Goal: Use online tool/utility: Utilize a website feature to perform a specific function

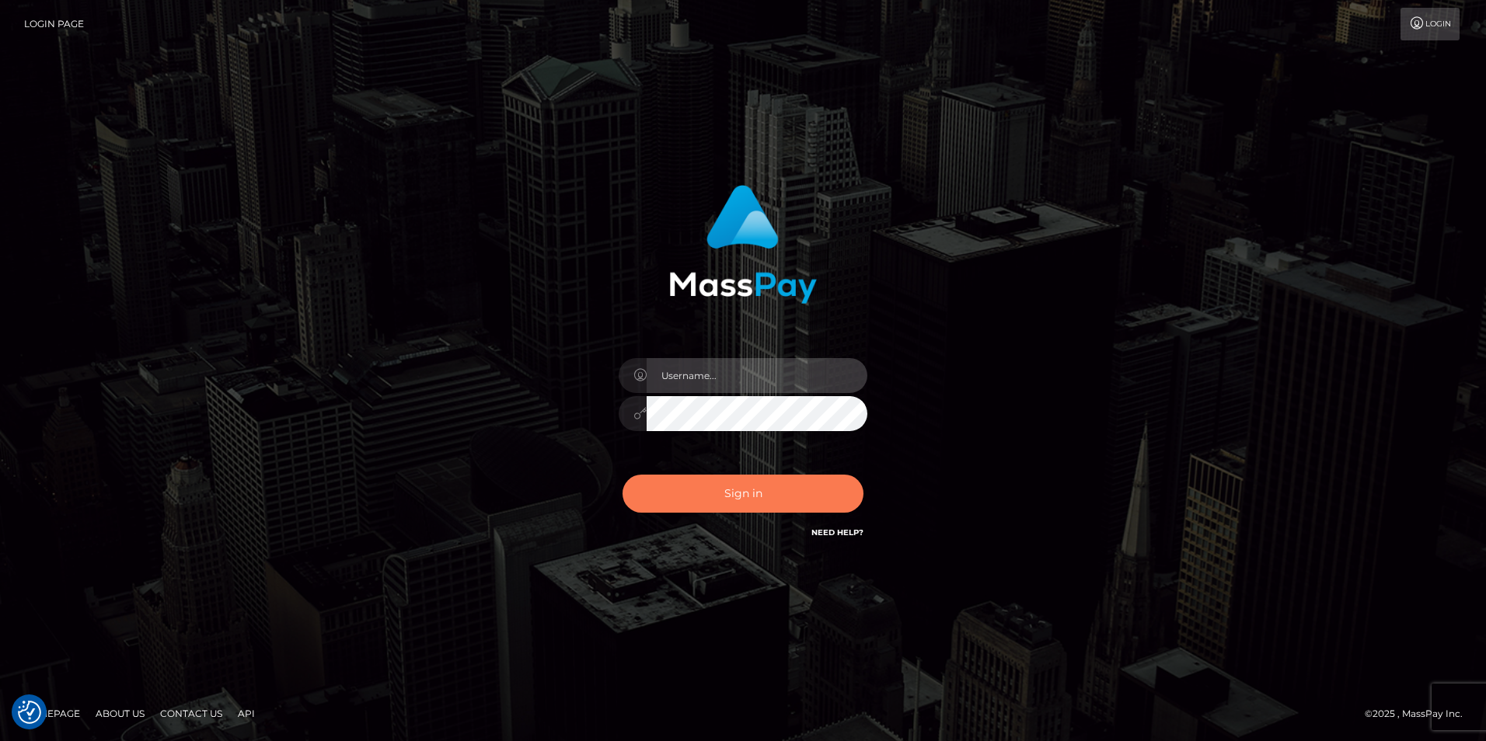
type input "tinan"
click at [741, 480] on button "Sign in" at bounding box center [742, 494] width 241 height 38
type input "tinan"
click at [796, 496] on button "Sign in" at bounding box center [742, 494] width 241 height 38
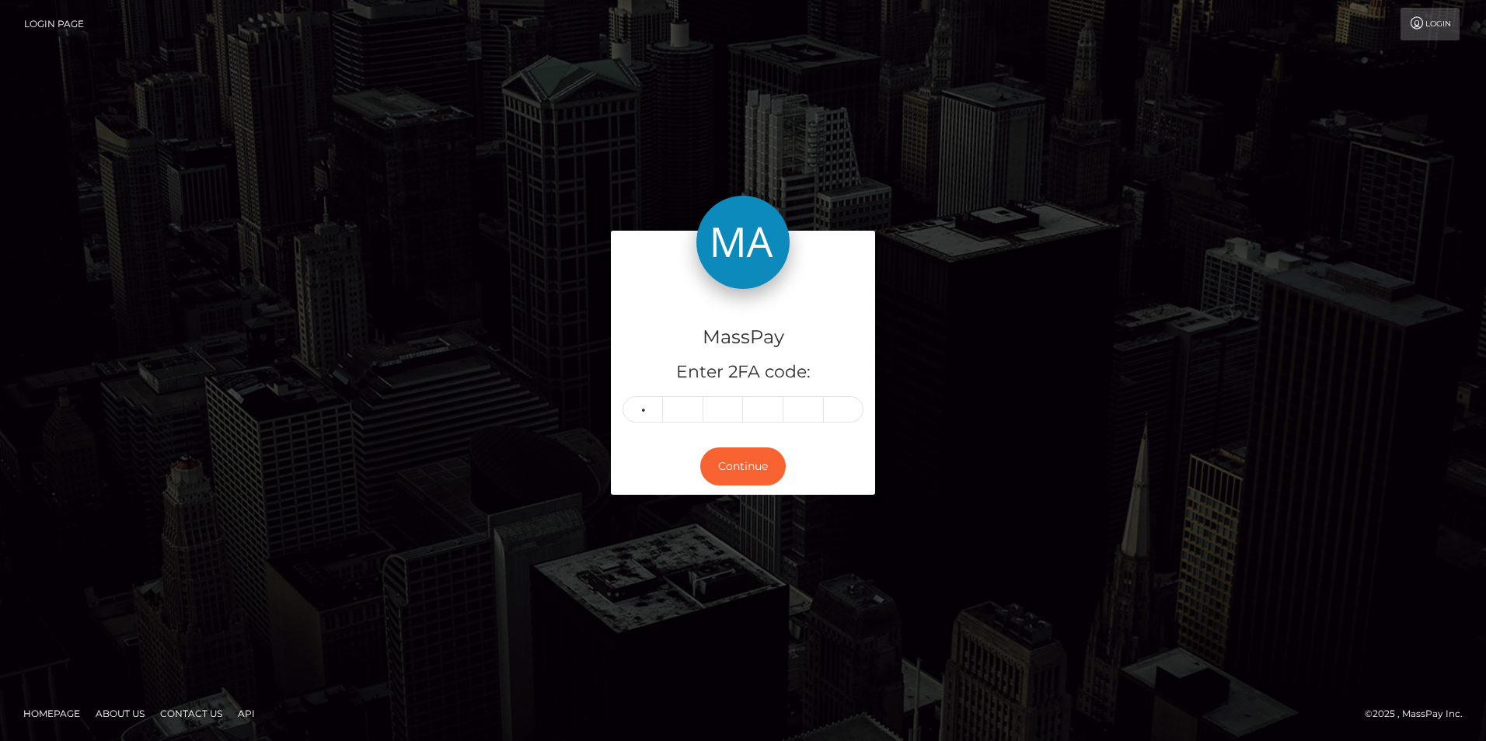
type input "2"
type input "0"
type input "1"
type input "3"
type input "0"
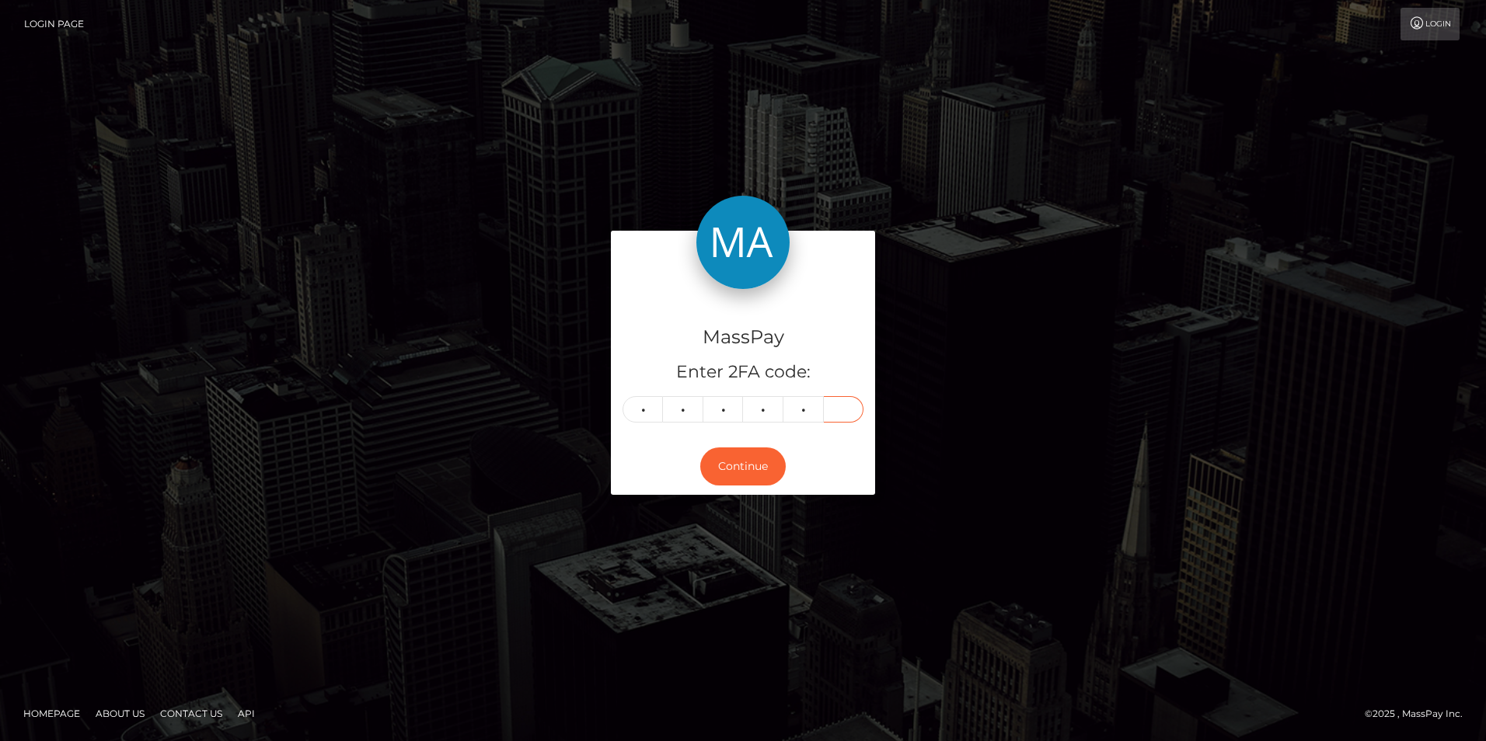
type input "4"
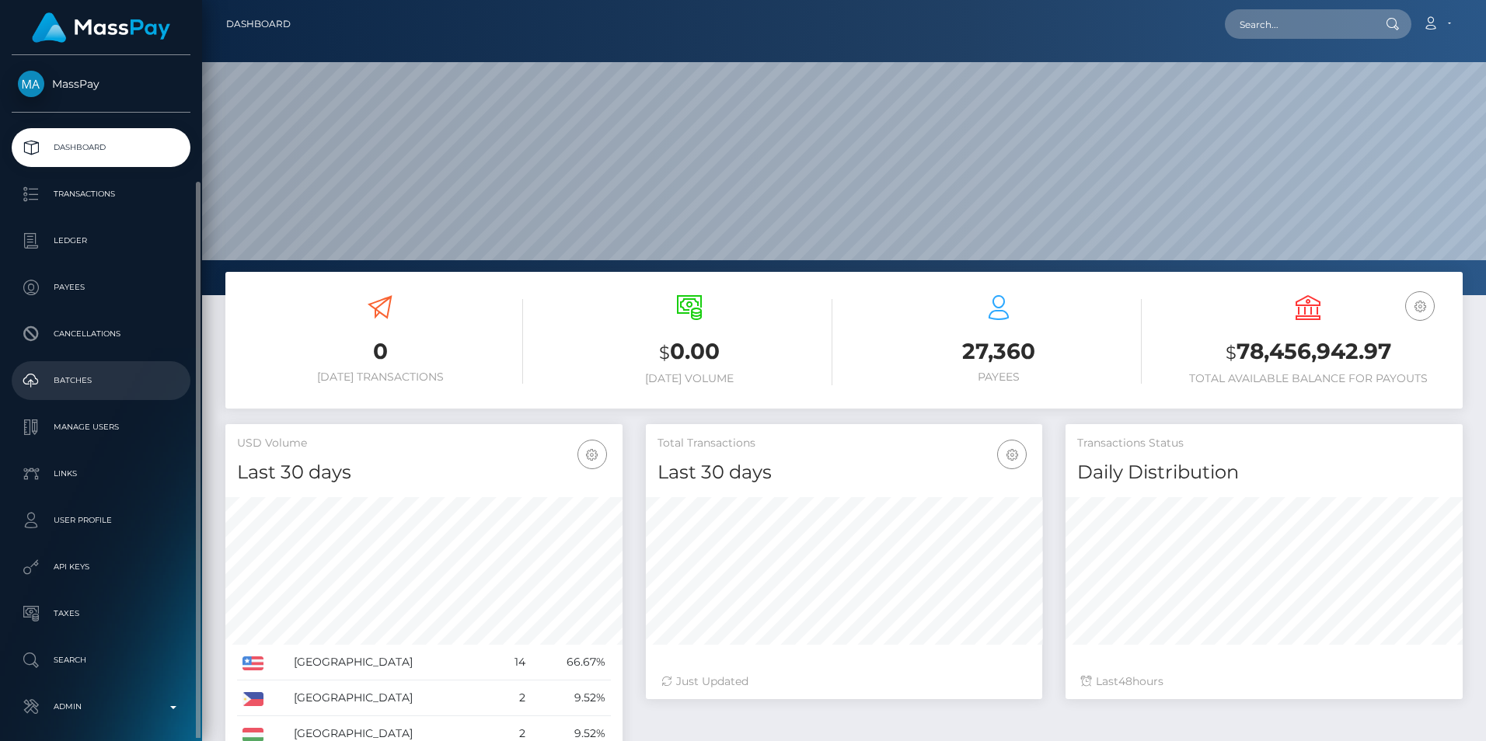
scroll to position [66, 0]
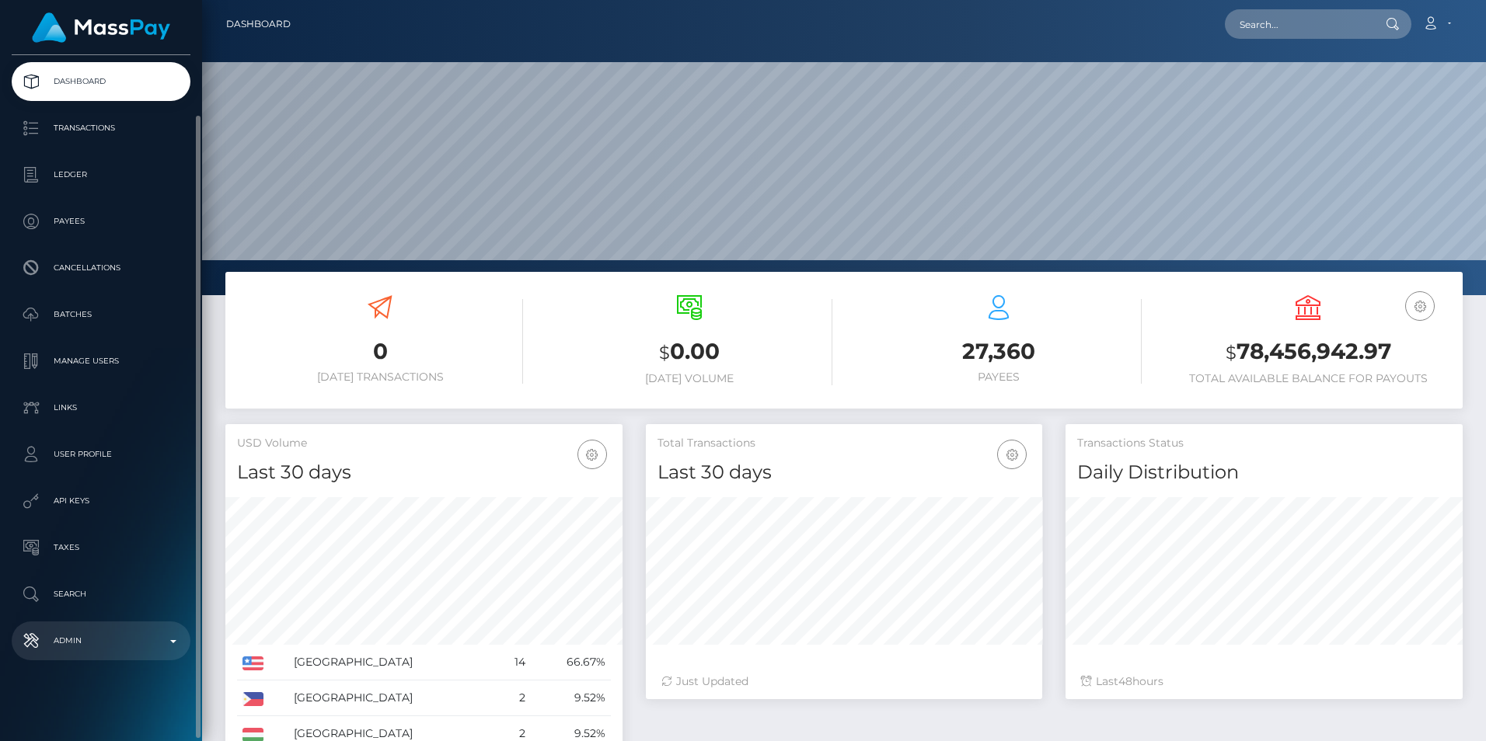
click at [120, 624] on link "Admin" at bounding box center [101, 641] width 179 height 39
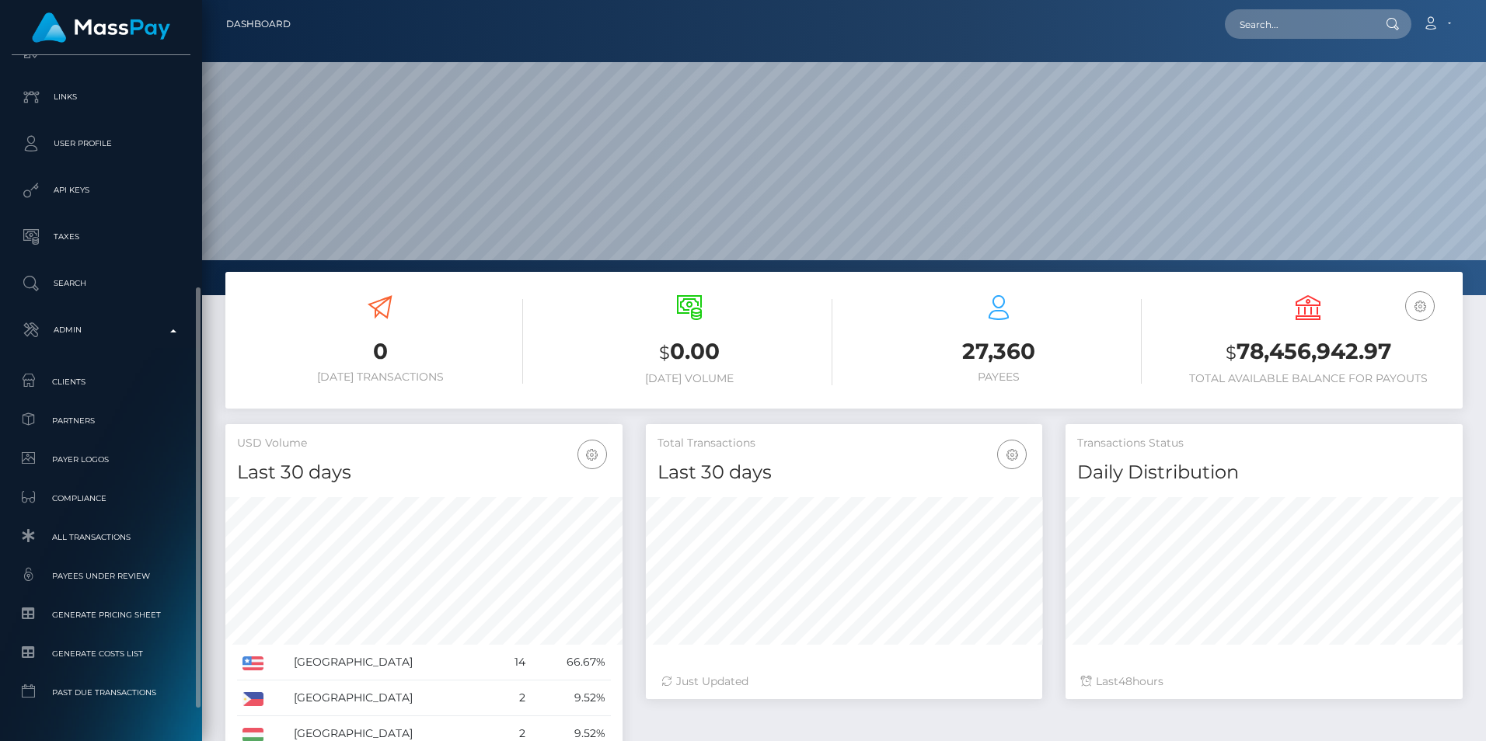
scroll to position [426, 0]
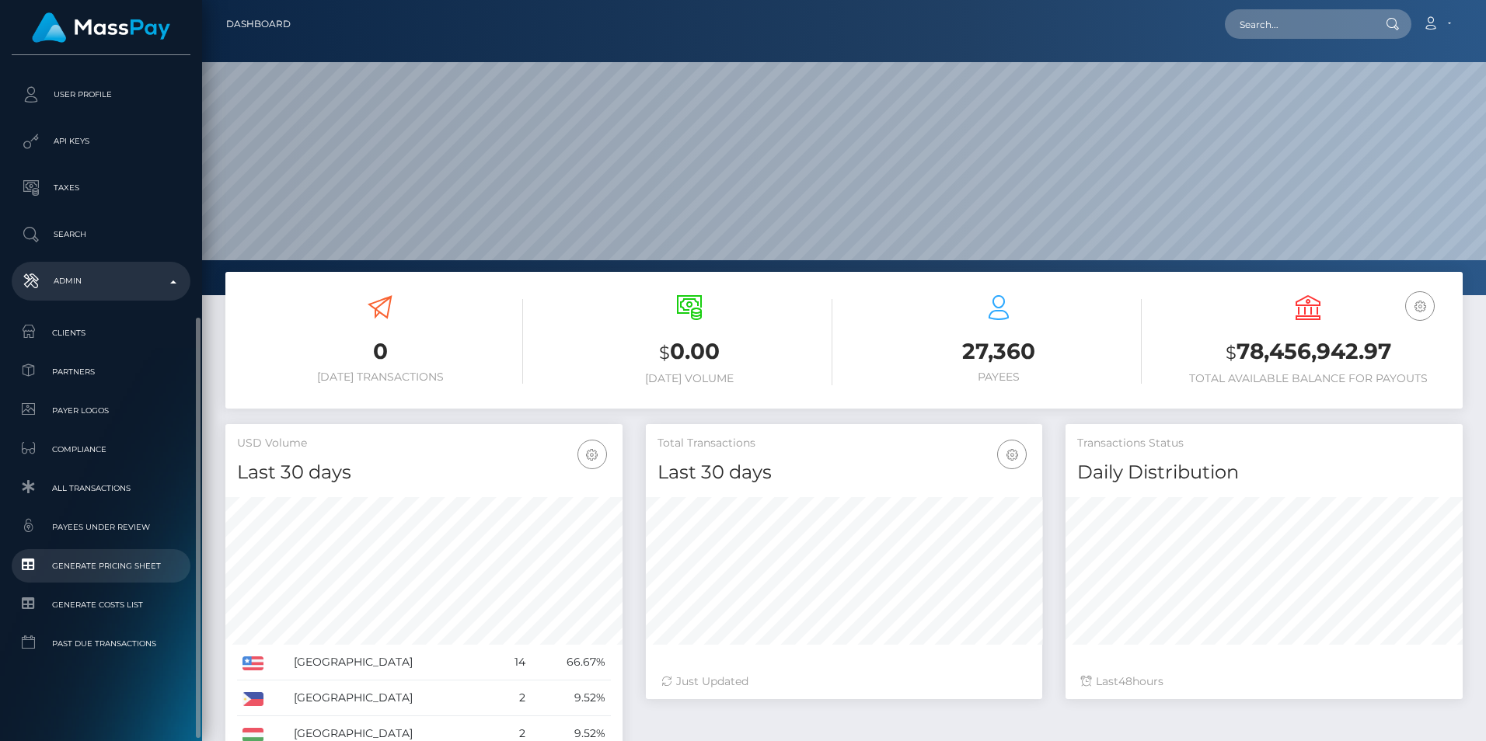
click at [123, 563] on span "Generate Pricing Sheet" at bounding box center [101, 566] width 166 height 18
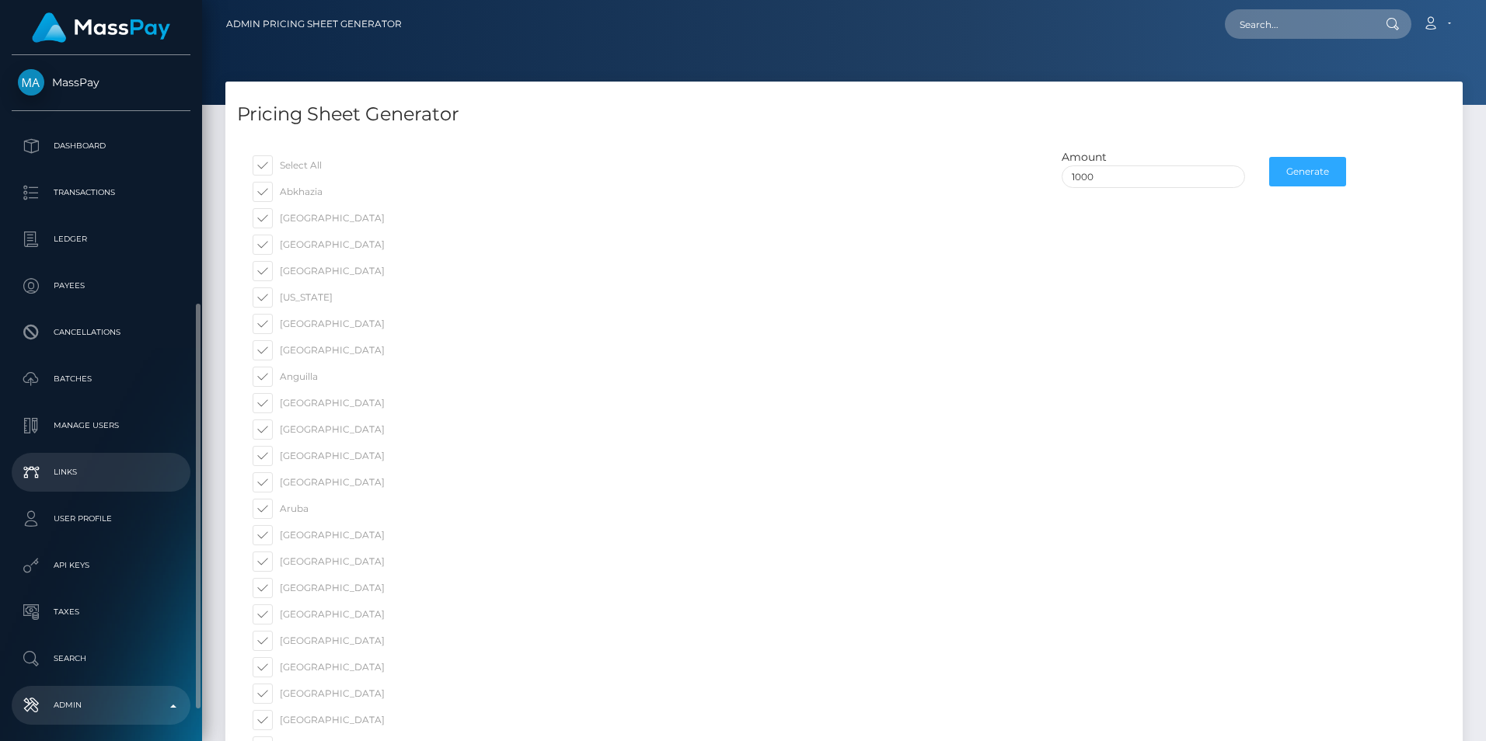
scroll to position [468, 0]
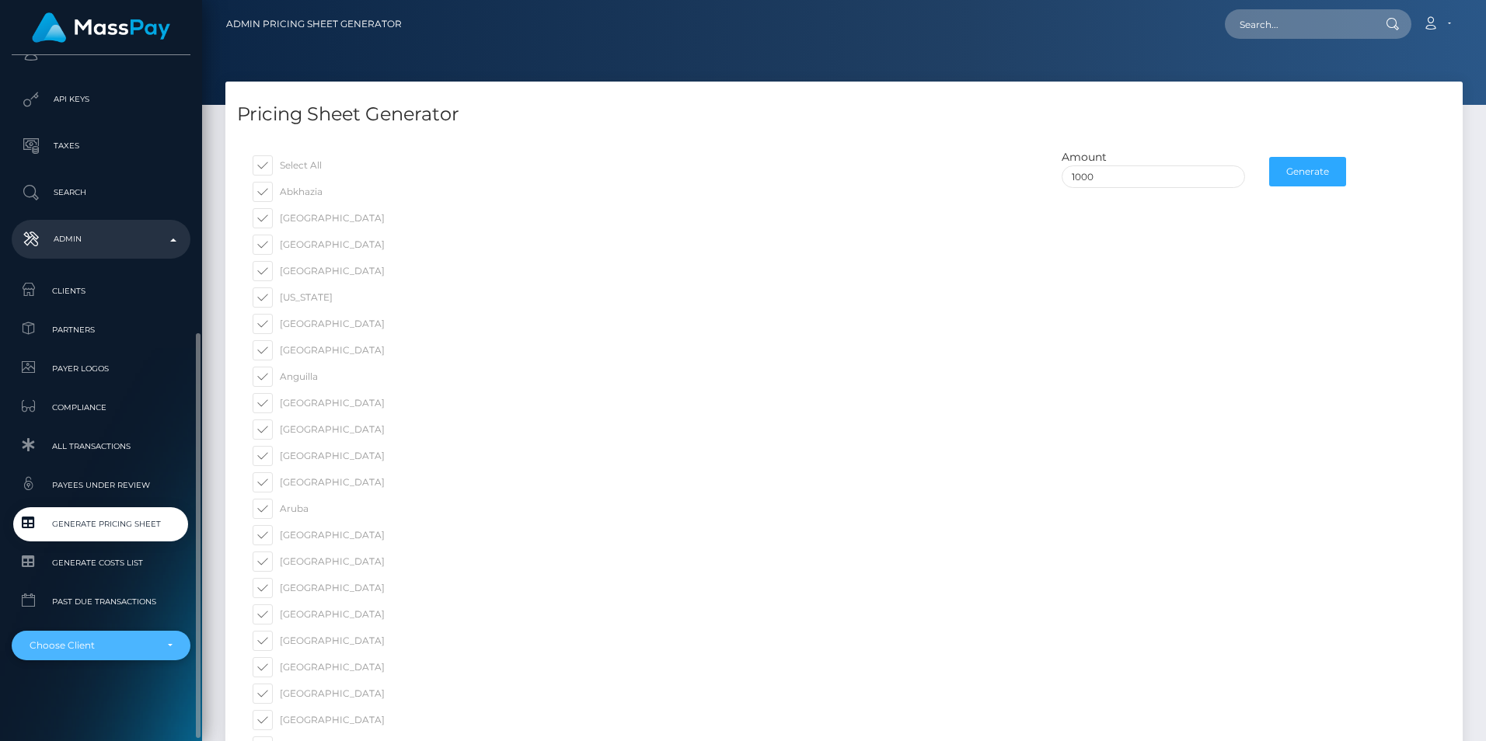
click at [93, 647] on div "Choose Client" at bounding box center [92, 646] width 125 height 12
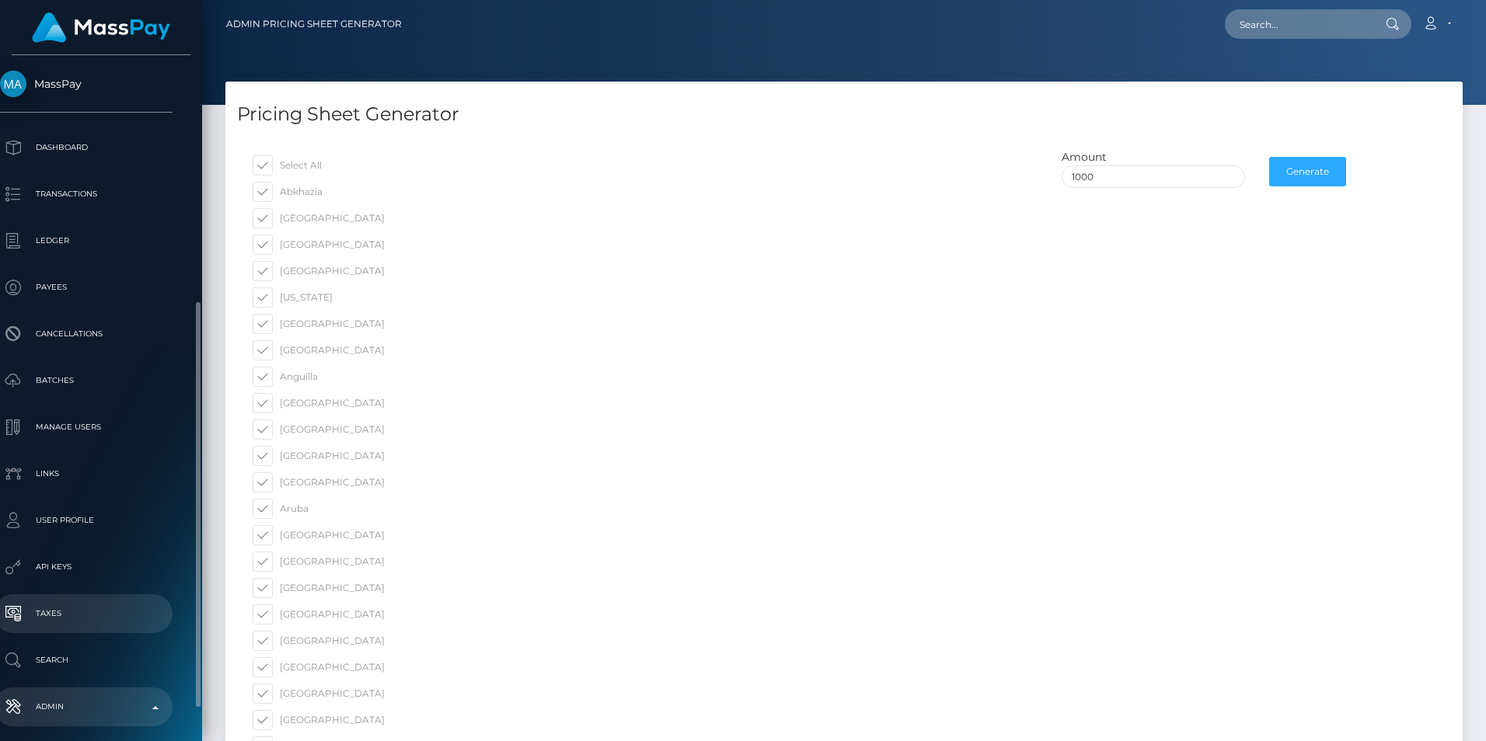
scroll to position [468, 18]
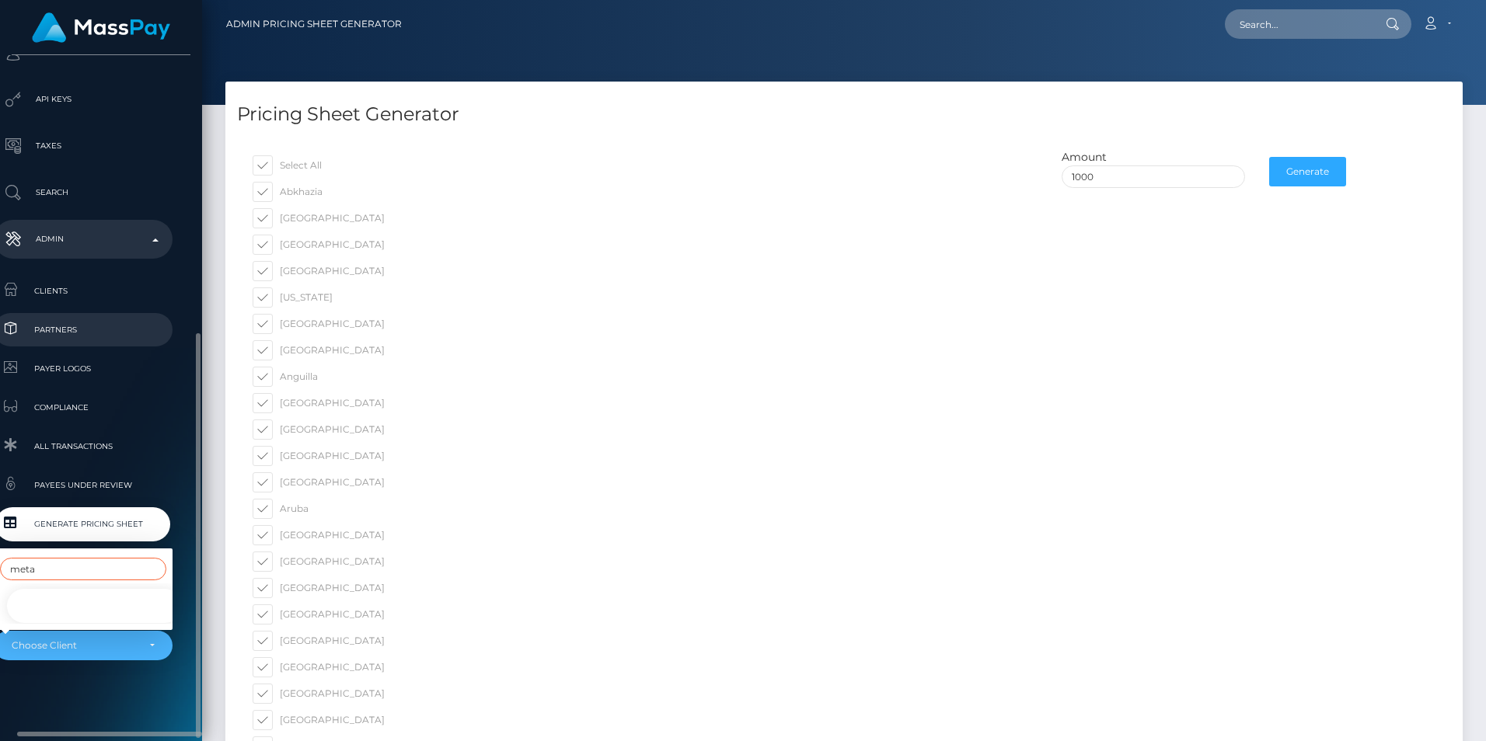
type input "meta"
select select "348"
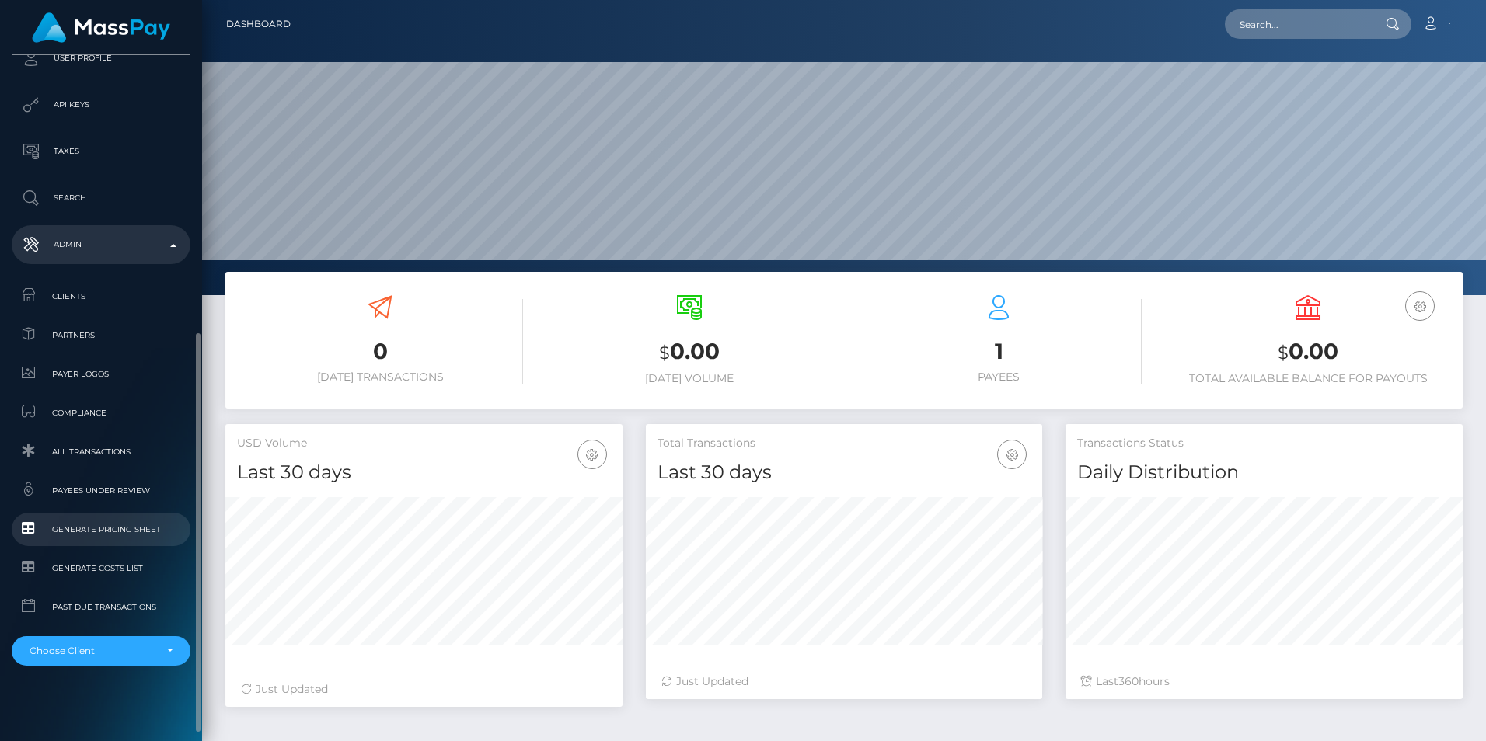
click at [132, 525] on span "Generate Pricing Sheet" at bounding box center [101, 530] width 166 height 18
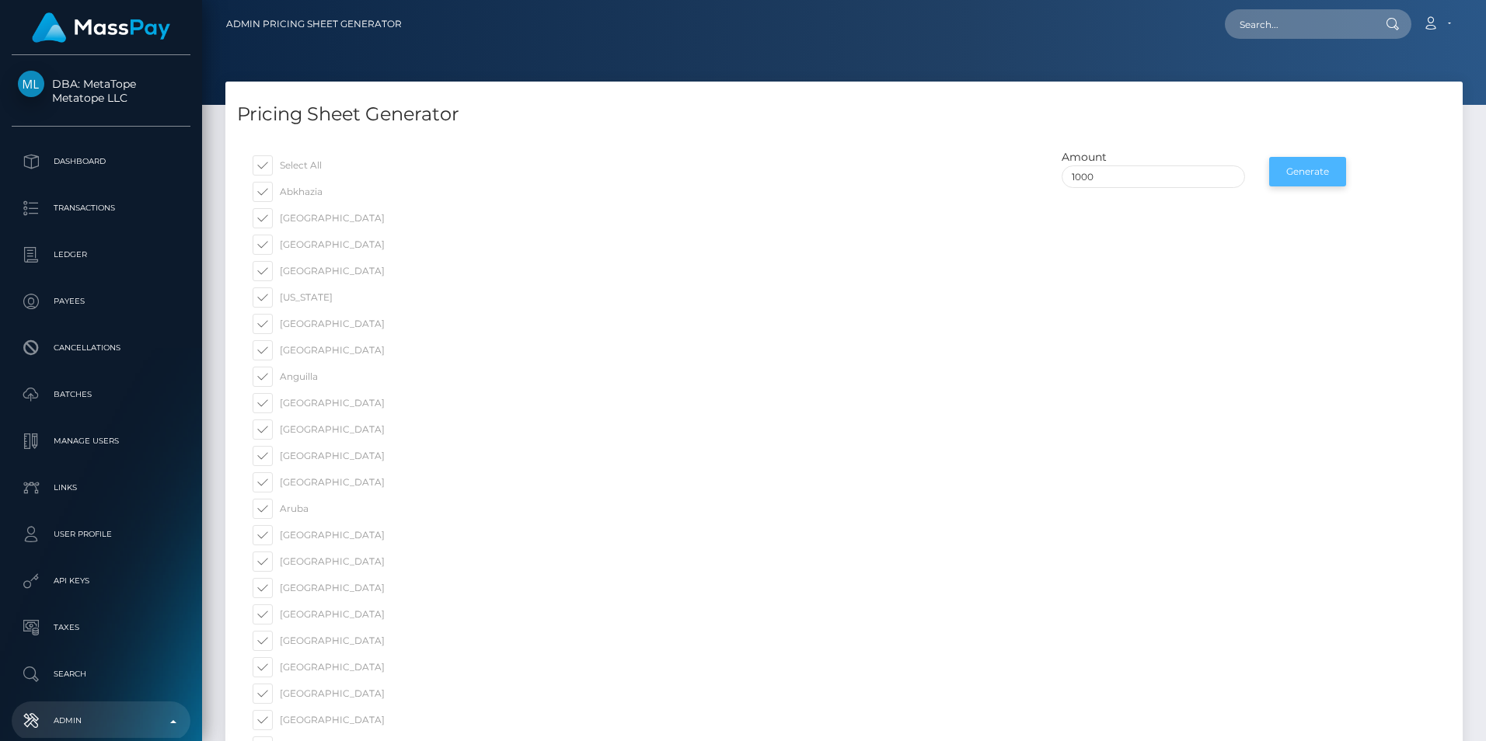
click at [1309, 173] on button "Generate" at bounding box center [1307, 172] width 77 height 30
